Goal: Task Accomplishment & Management: Manage account settings

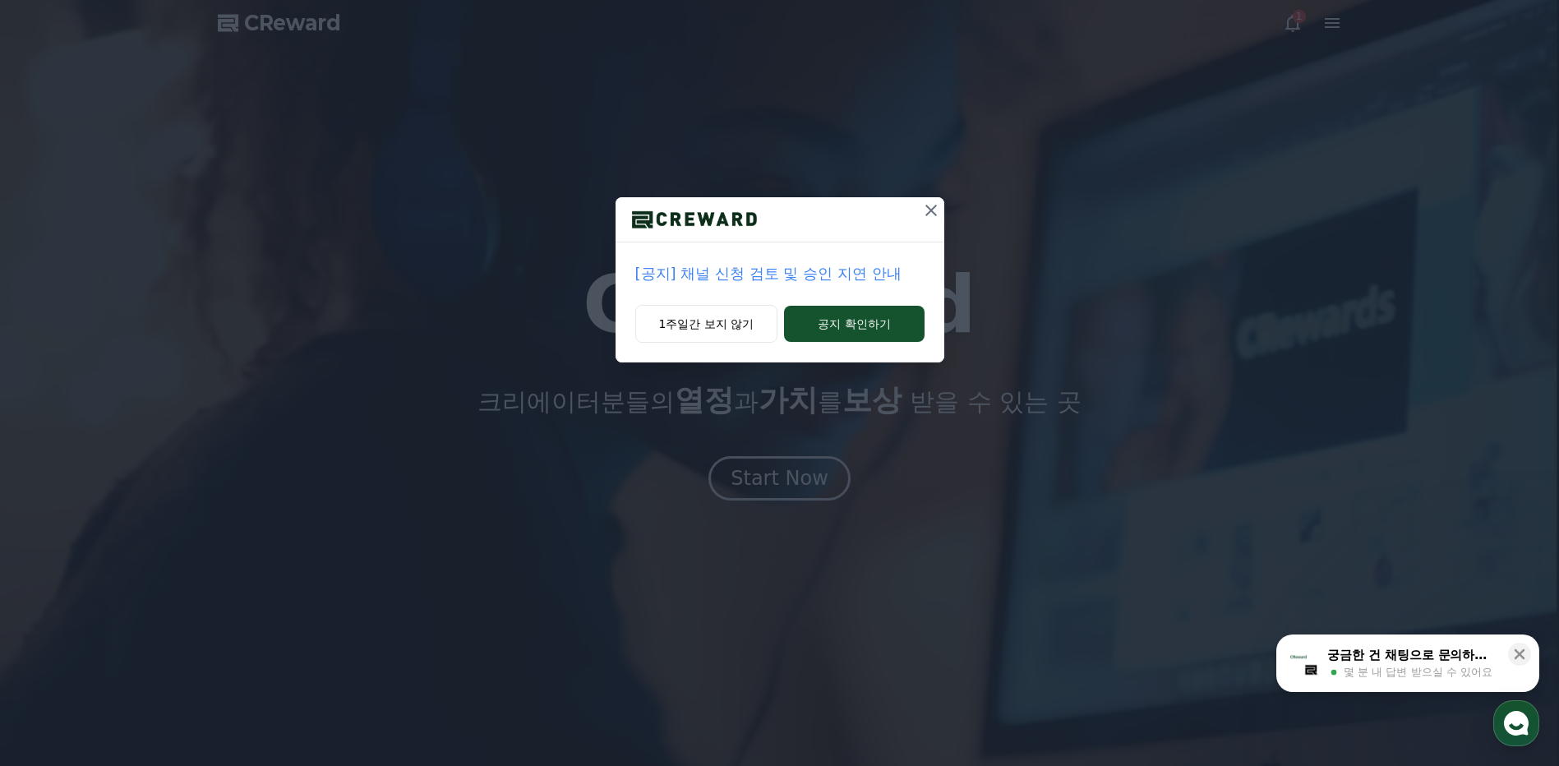
click at [934, 211] on icon at bounding box center [931, 210] width 20 height 20
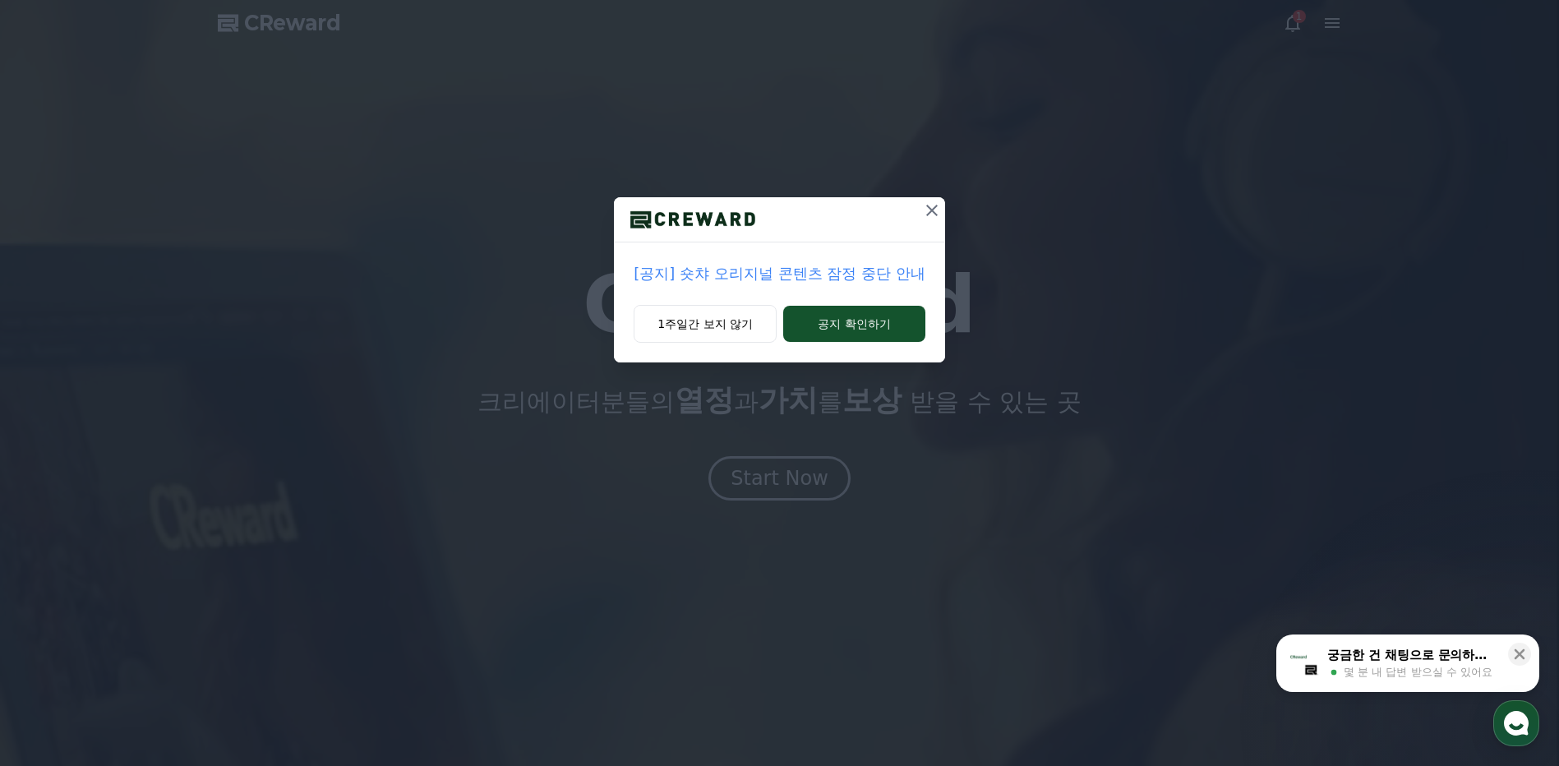
click at [943, 200] on button at bounding box center [932, 210] width 26 height 26
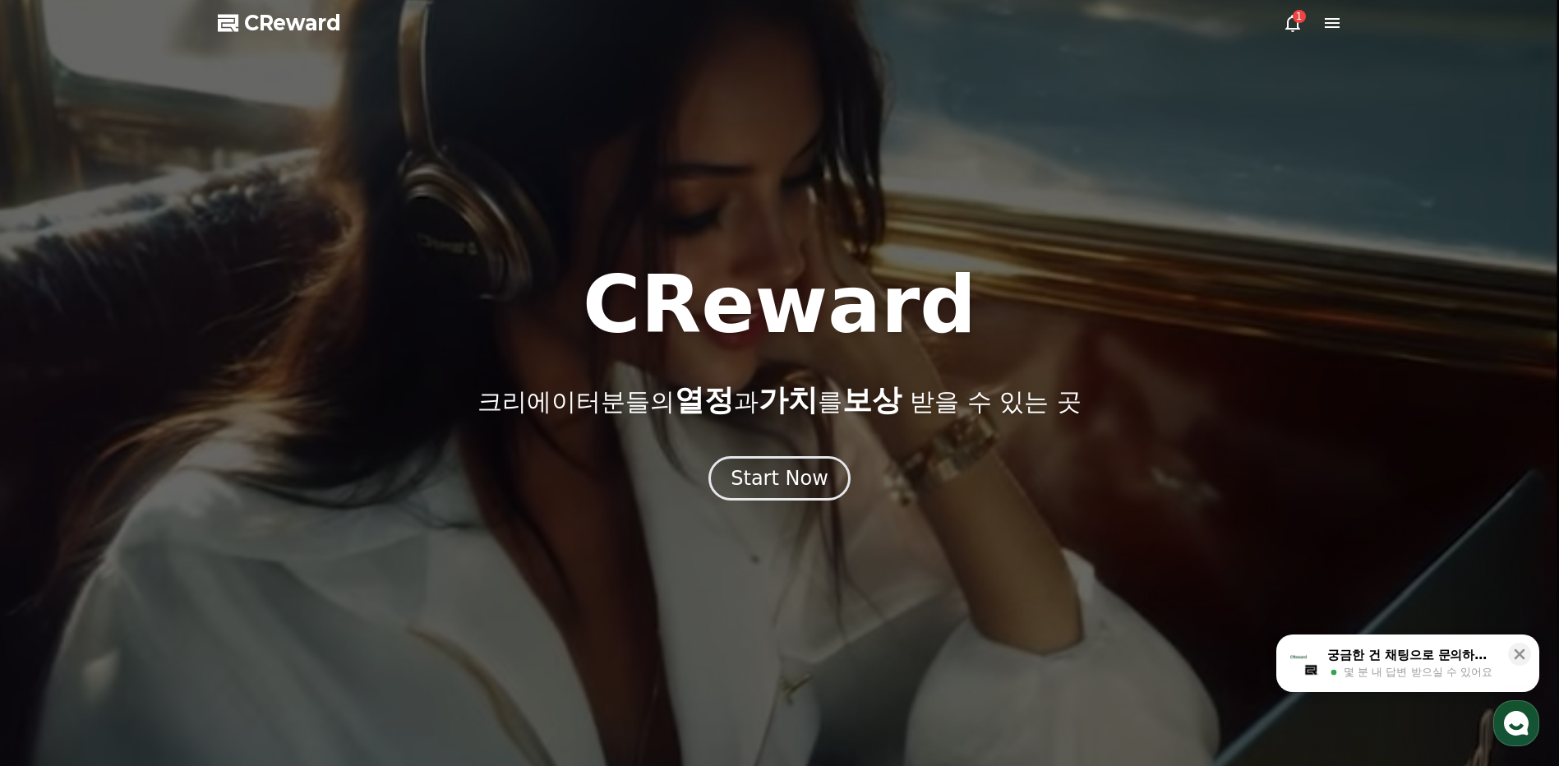
click at [1289, 21] on icon at bounding box center [1292, 23] width 20 height 20
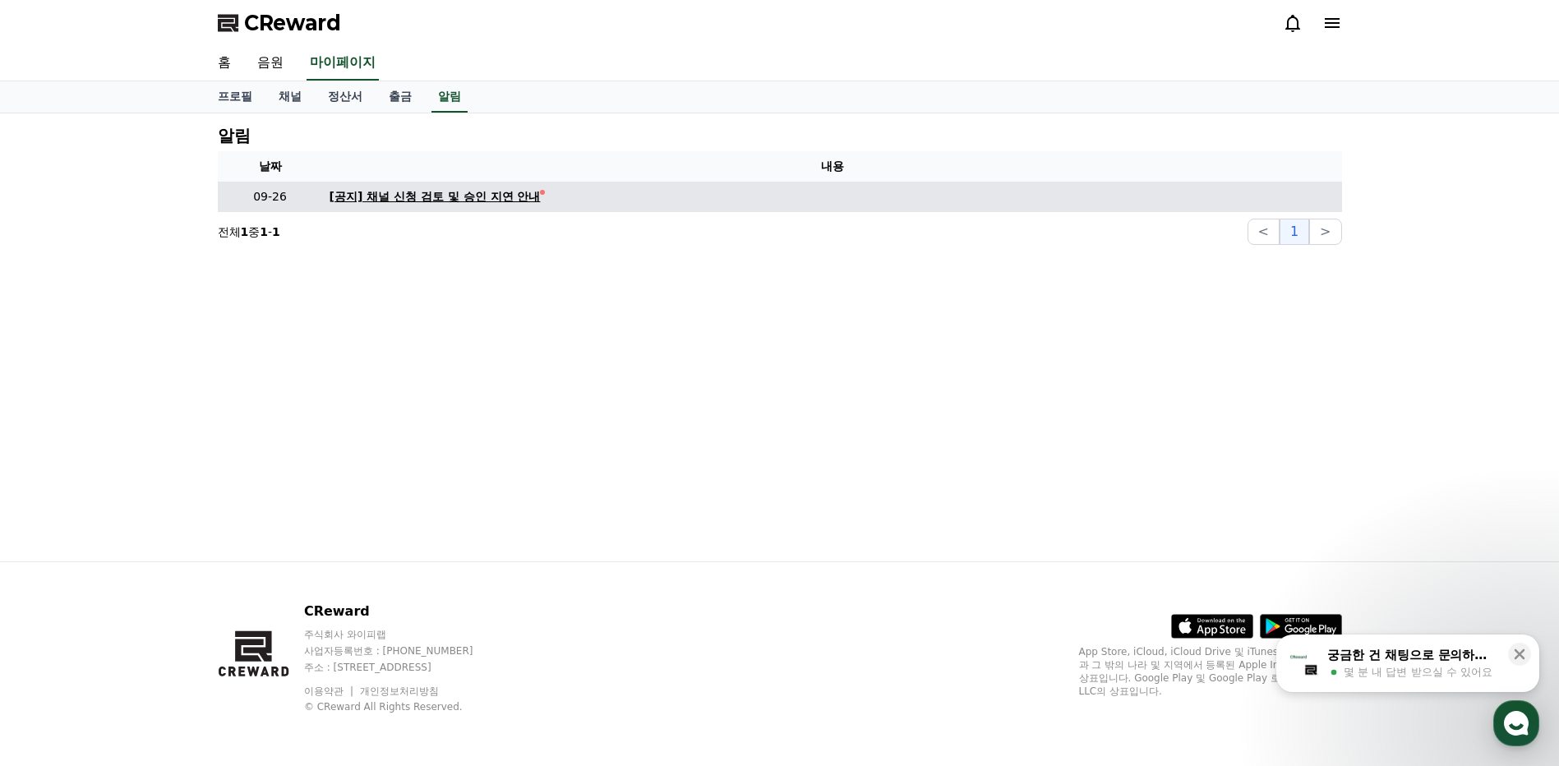
click at [514, 200] on div "[공지] 채널 신청 검토 및 승인 지연 안내" at bounding box center [434, 196] width 211 height 17
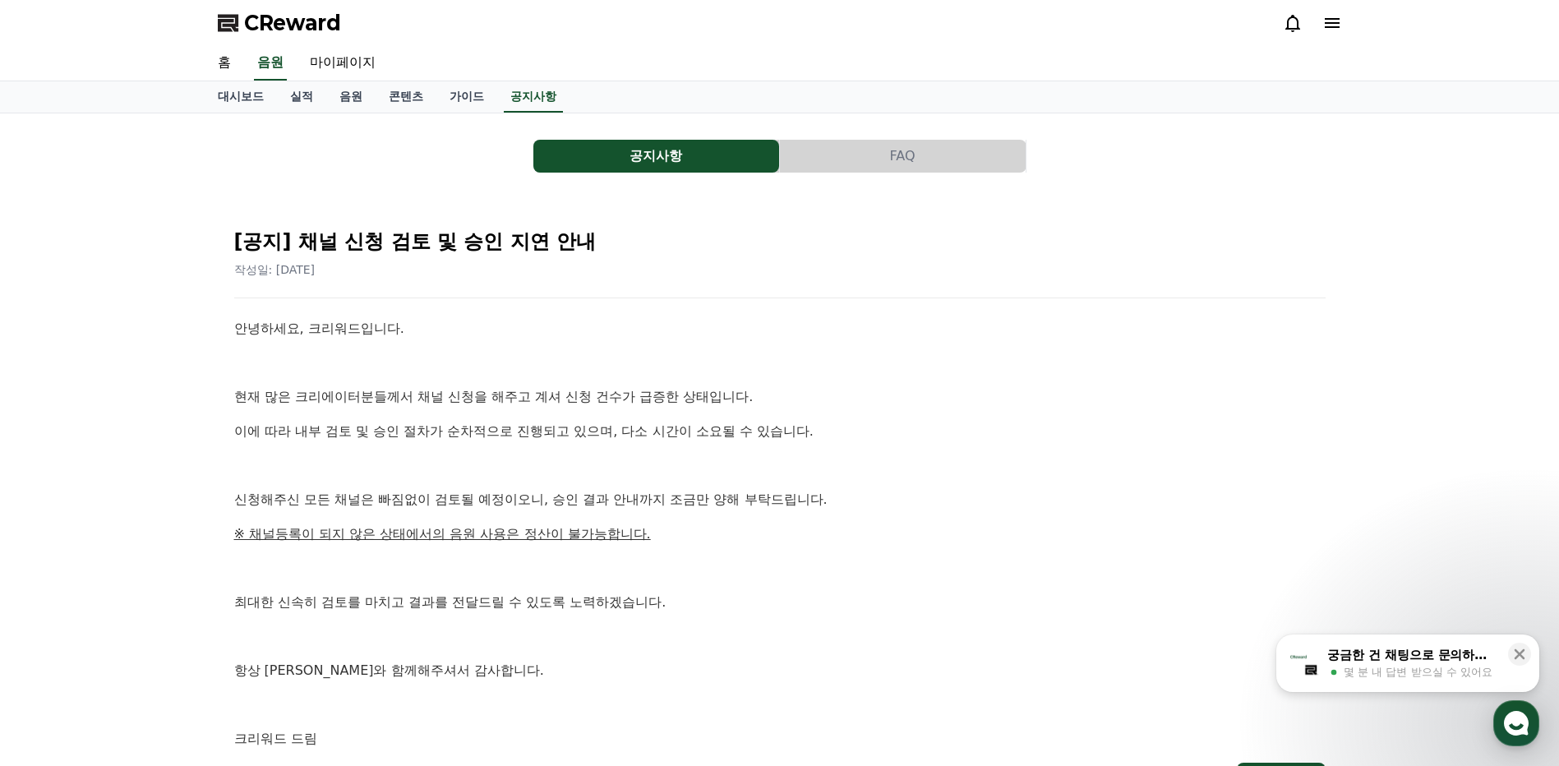
click at [1334, 20] on icon at bounding box center [1331, 23] width 15 height 10
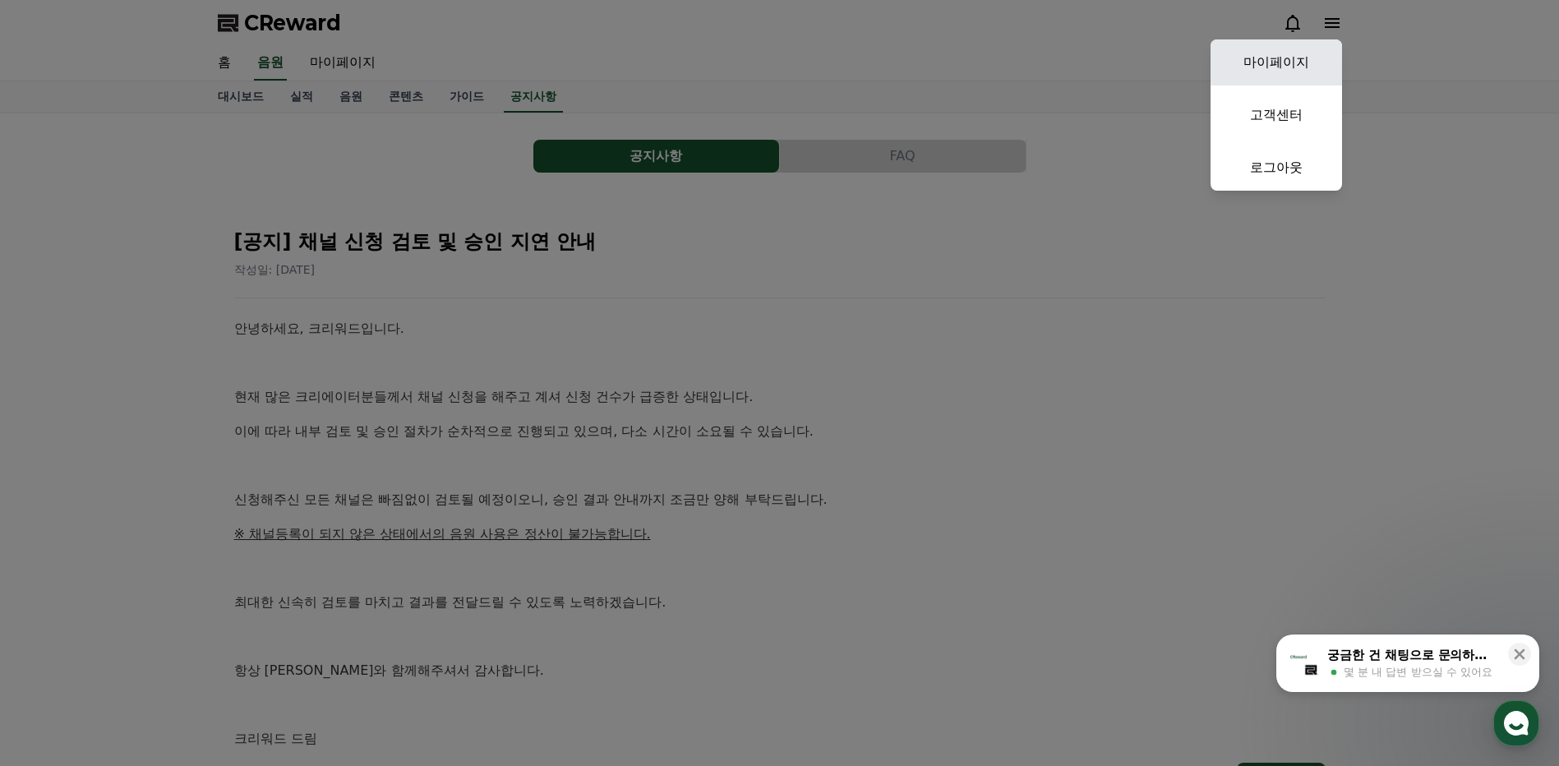
click at [1308, 72] on link "마이페이지" at bounding box center [1275, 62] width 131 height 46
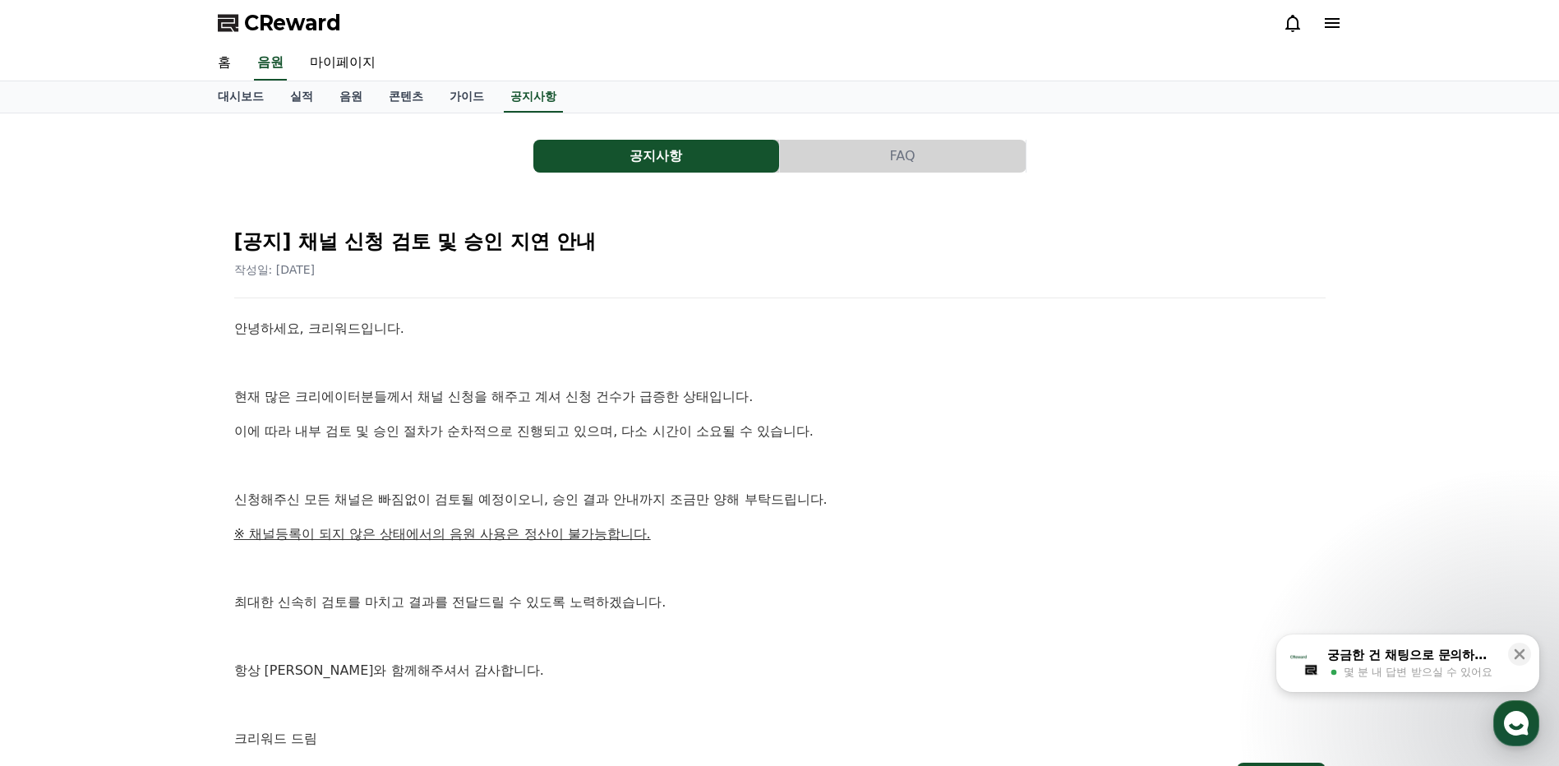
select select "**********"
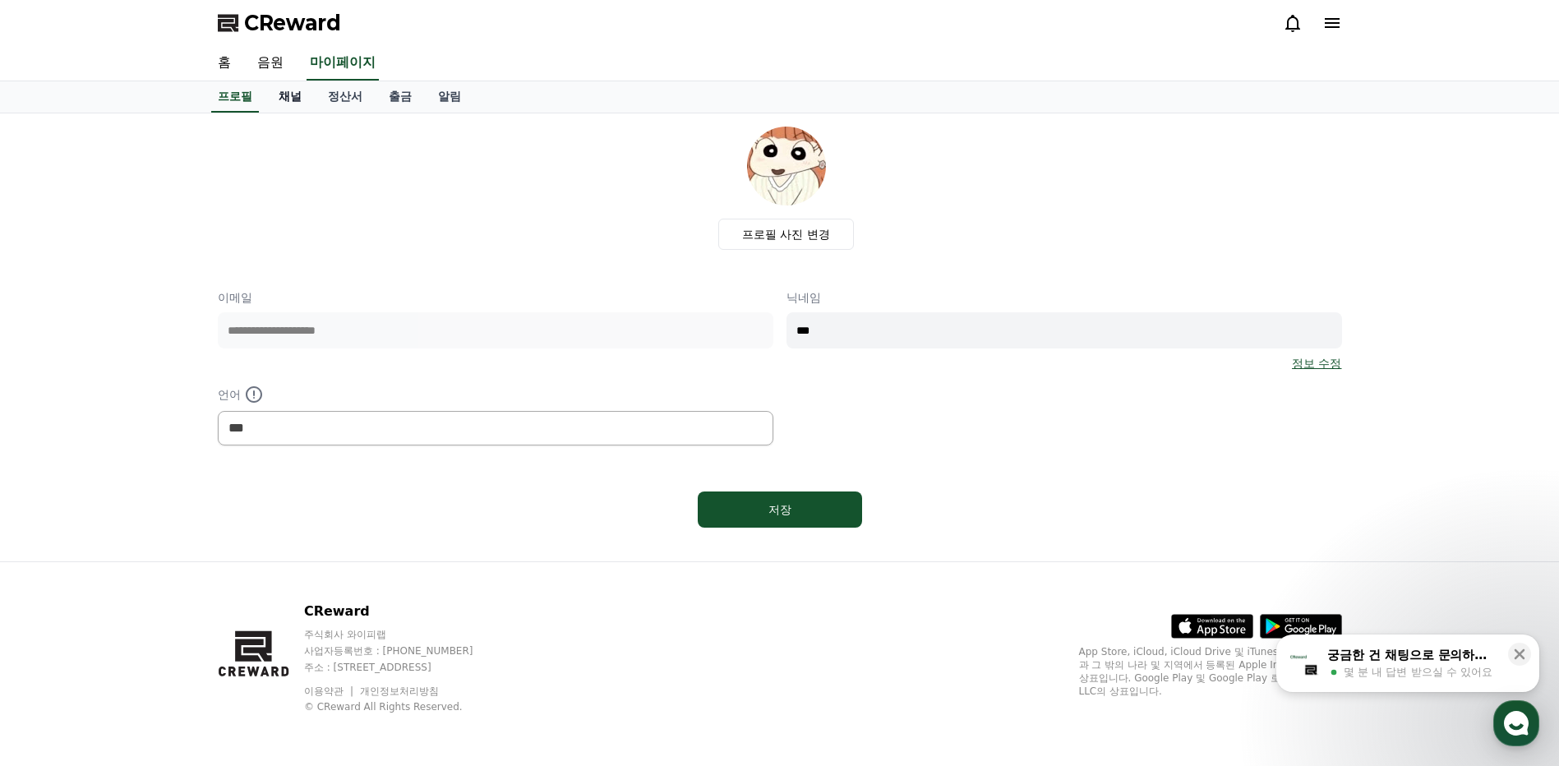
click at [293, 98] on link "채널" at bounding box center [289, 96] width 49 height 31
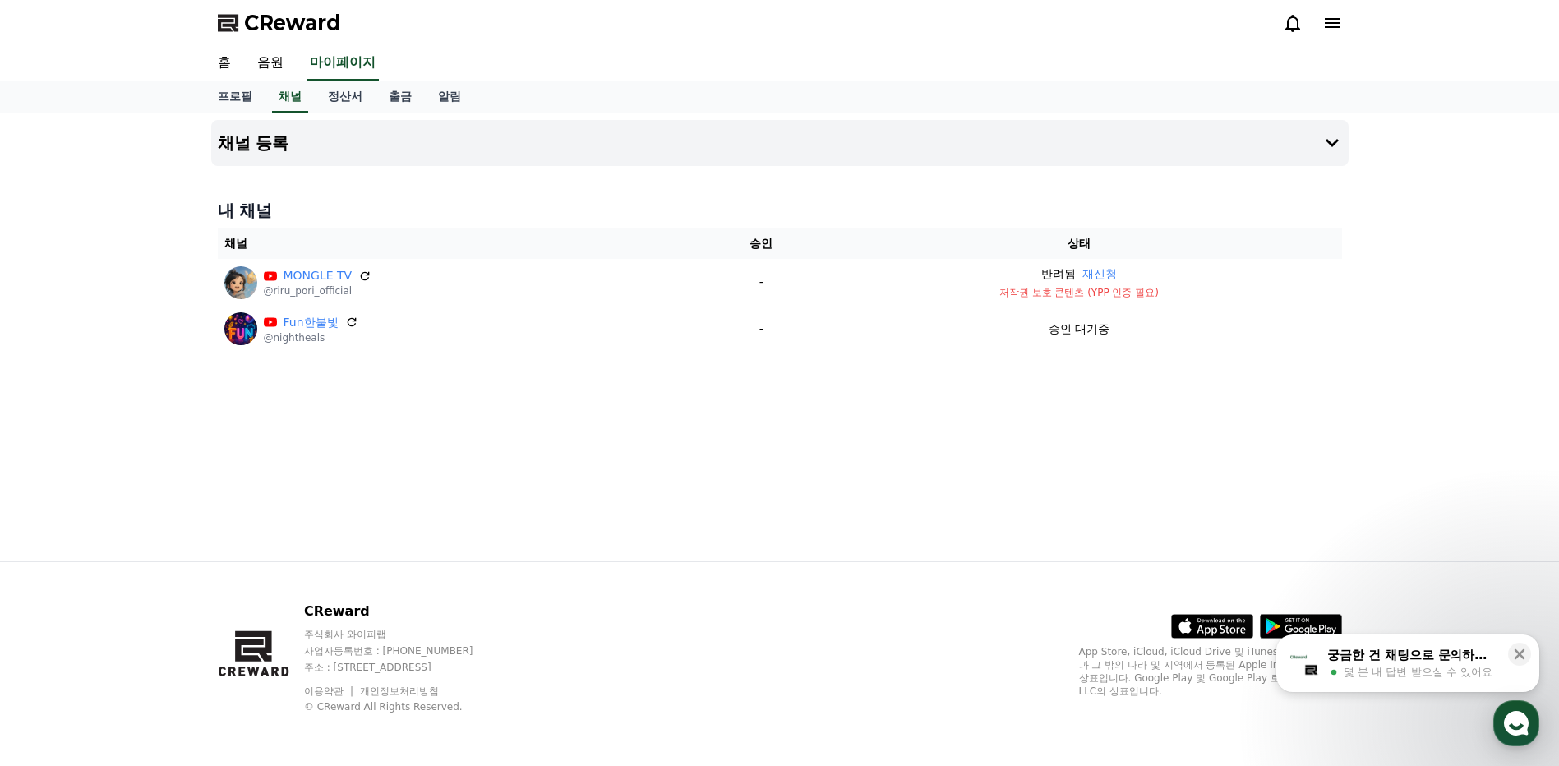
click at [626, 424] on div "채널 등록 내 채널 채널 승인 상태 MONGLE TV @riru_pori_official - 반려됨 재신청 저작권 보호 콘텐츠 (YPP 인증 …" at bounding box center [780, 337] width 1150 height 448
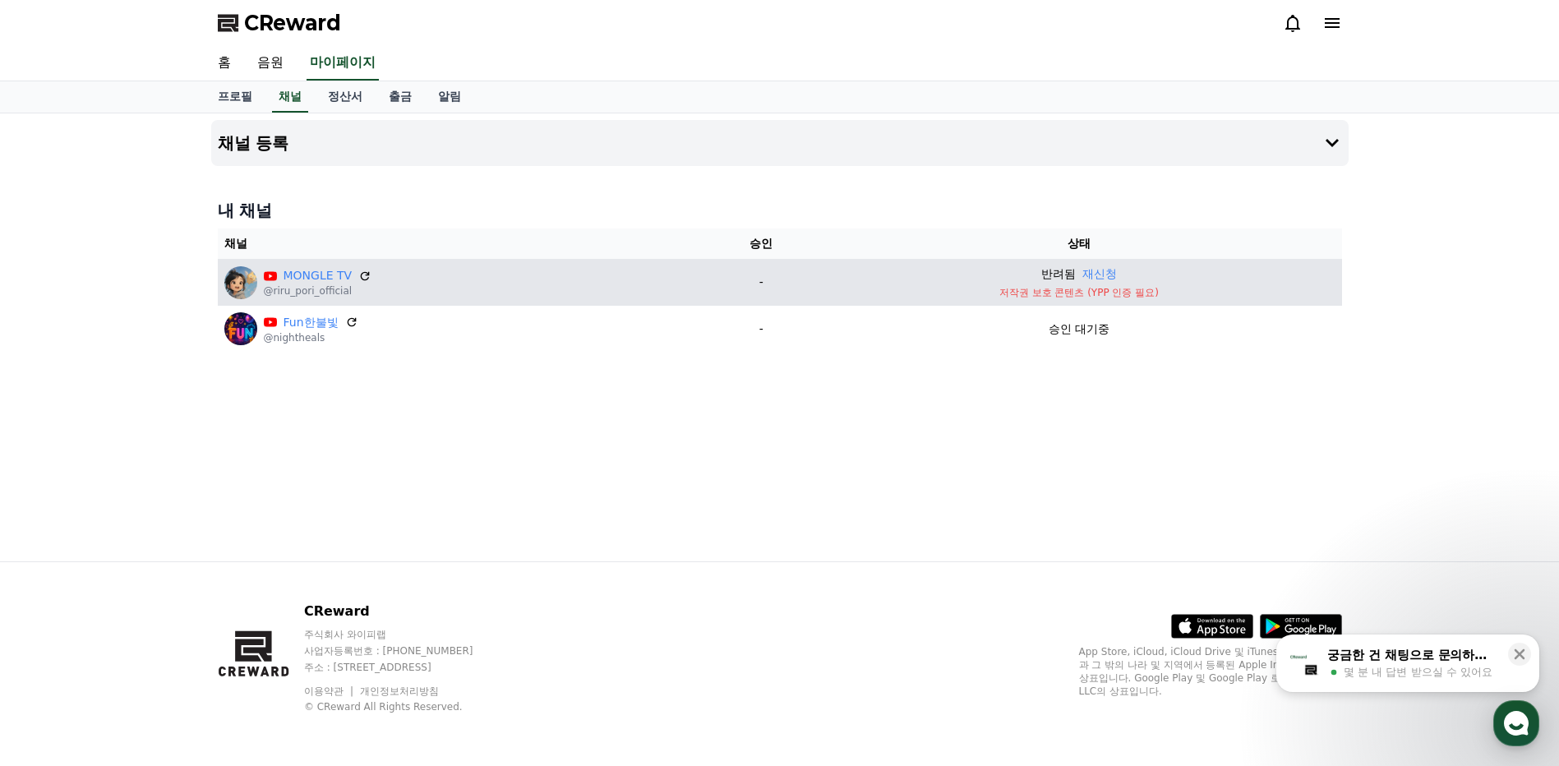
click at [1225, 286] on p "저작권 보호 콘텐츠 (YPP 인증 필요)" at bounding box center [1078, 292] width 512 height 13
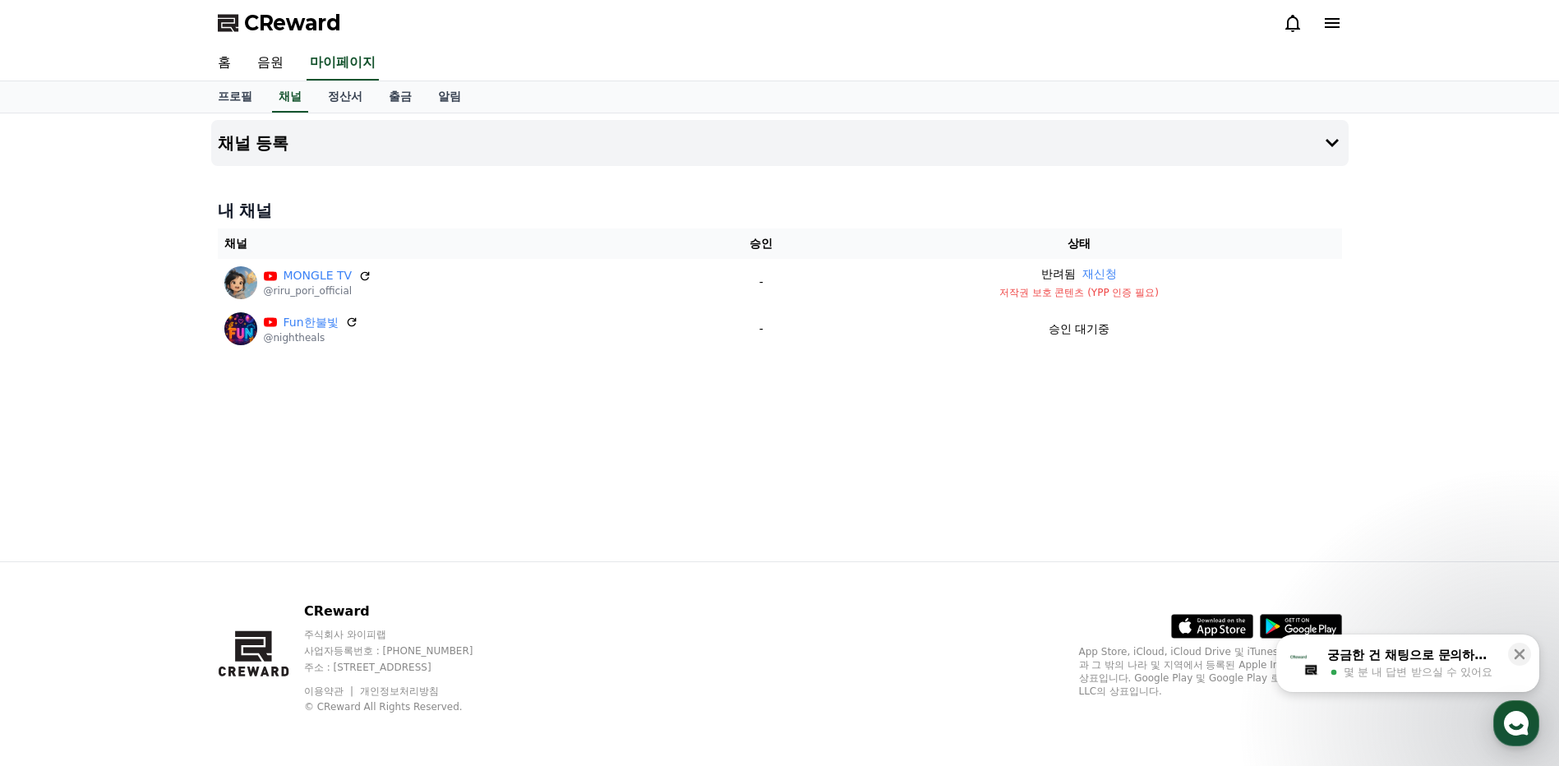
click at [1329, 22] on icon at bounding box center [1331, 23] width 15 height 10
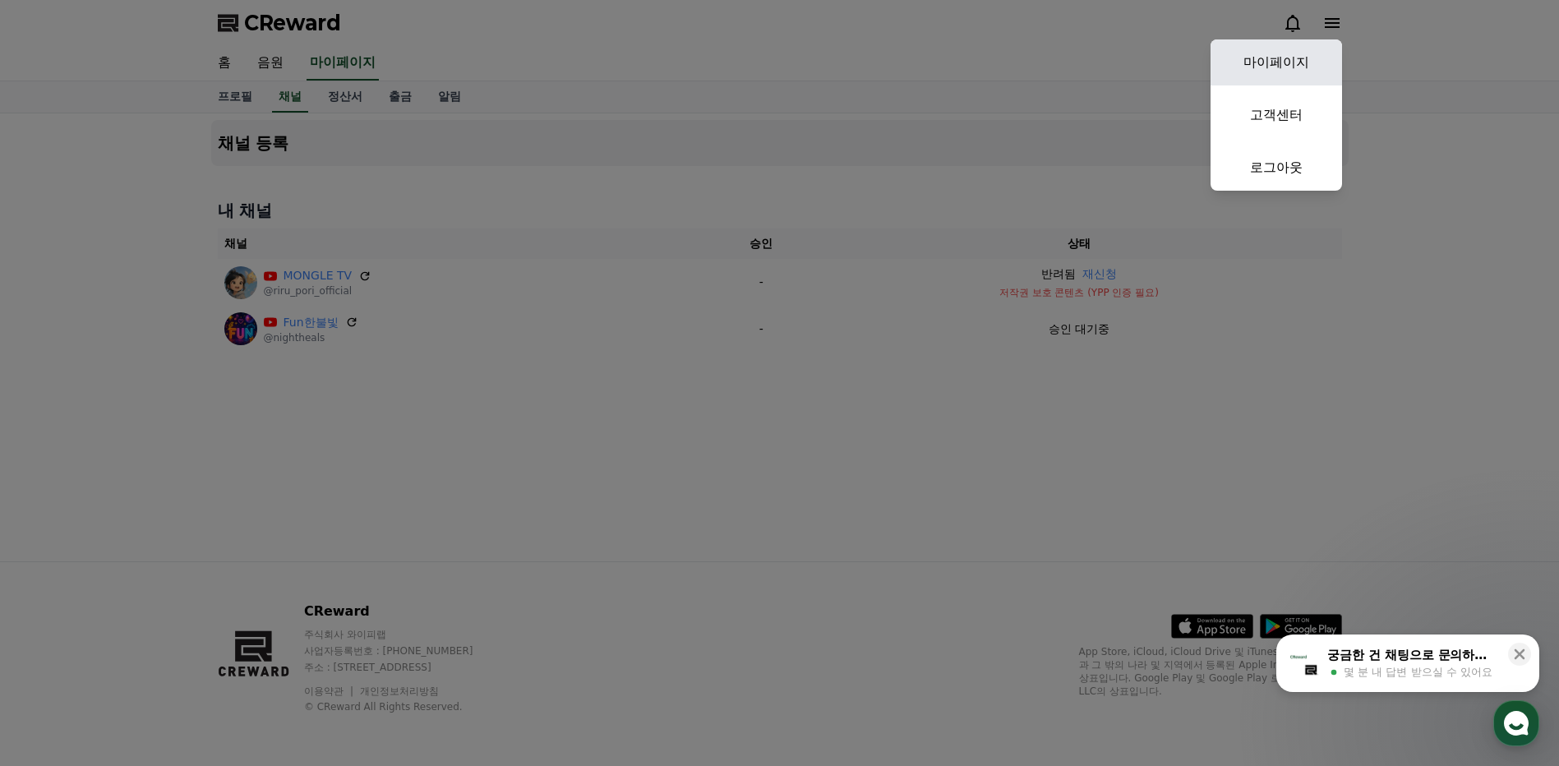
click at [1293, 56] on link "마이페이지" at bounding box center [1275, 62] width 131 height 46
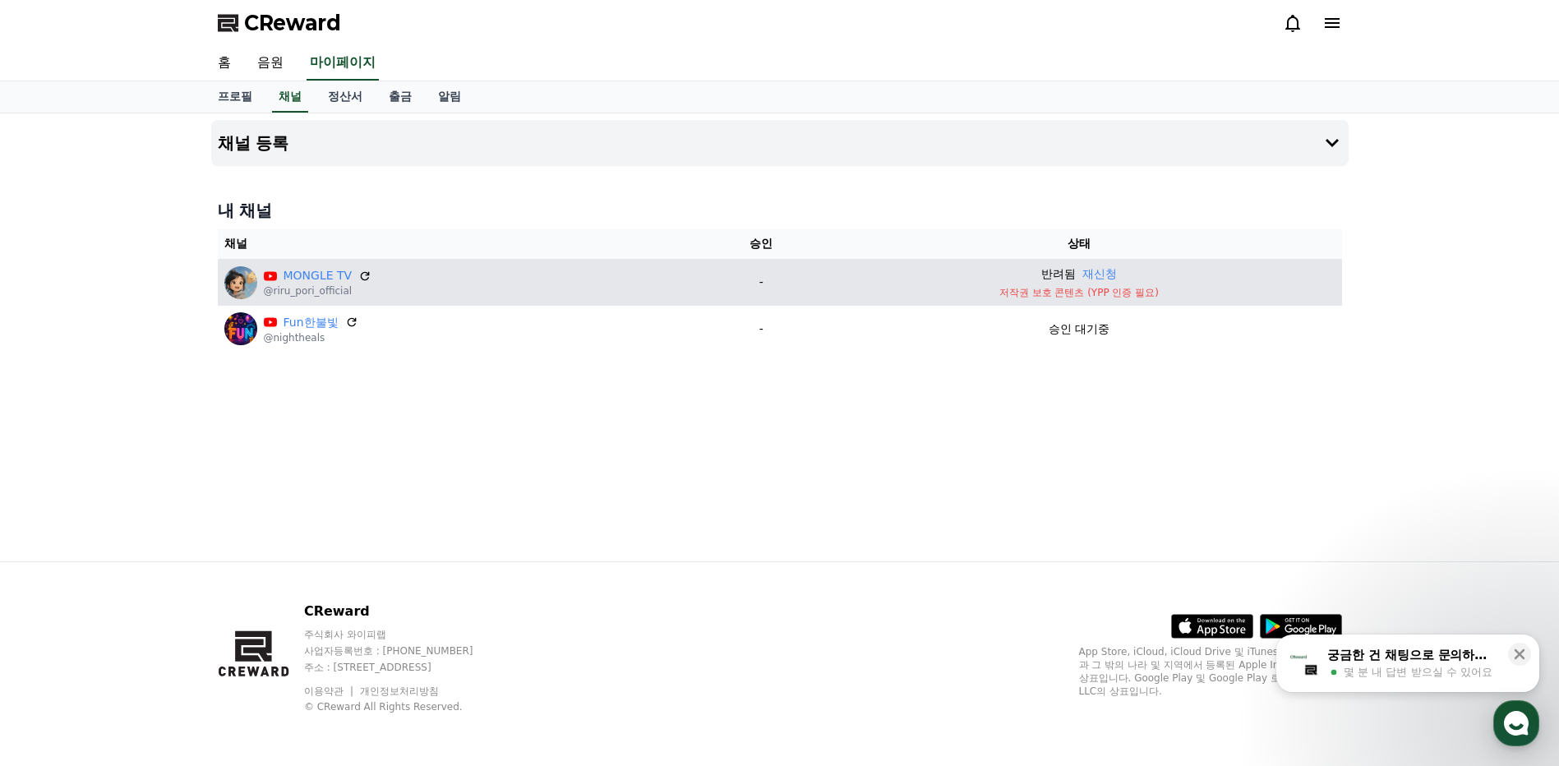
select select "**********"
